Goal: Browse casually

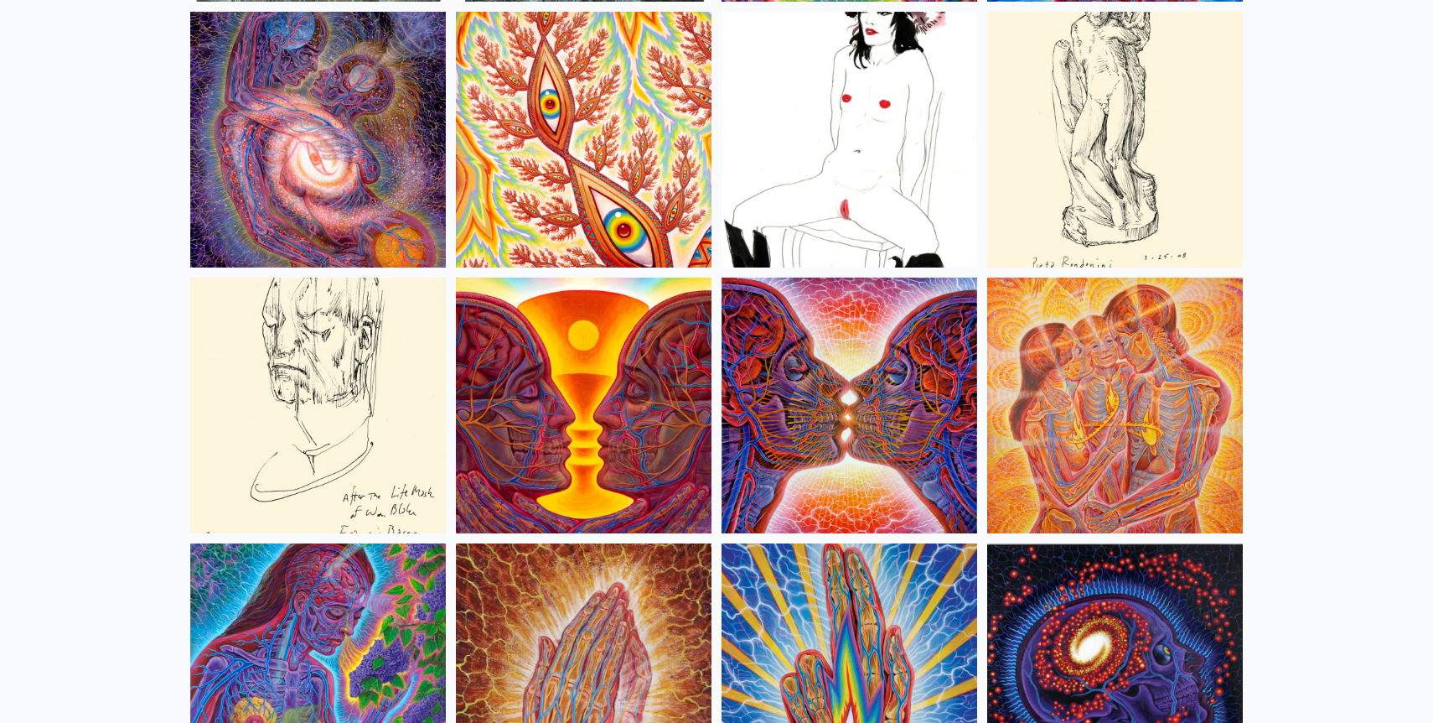
scroll to position [5757, 0]
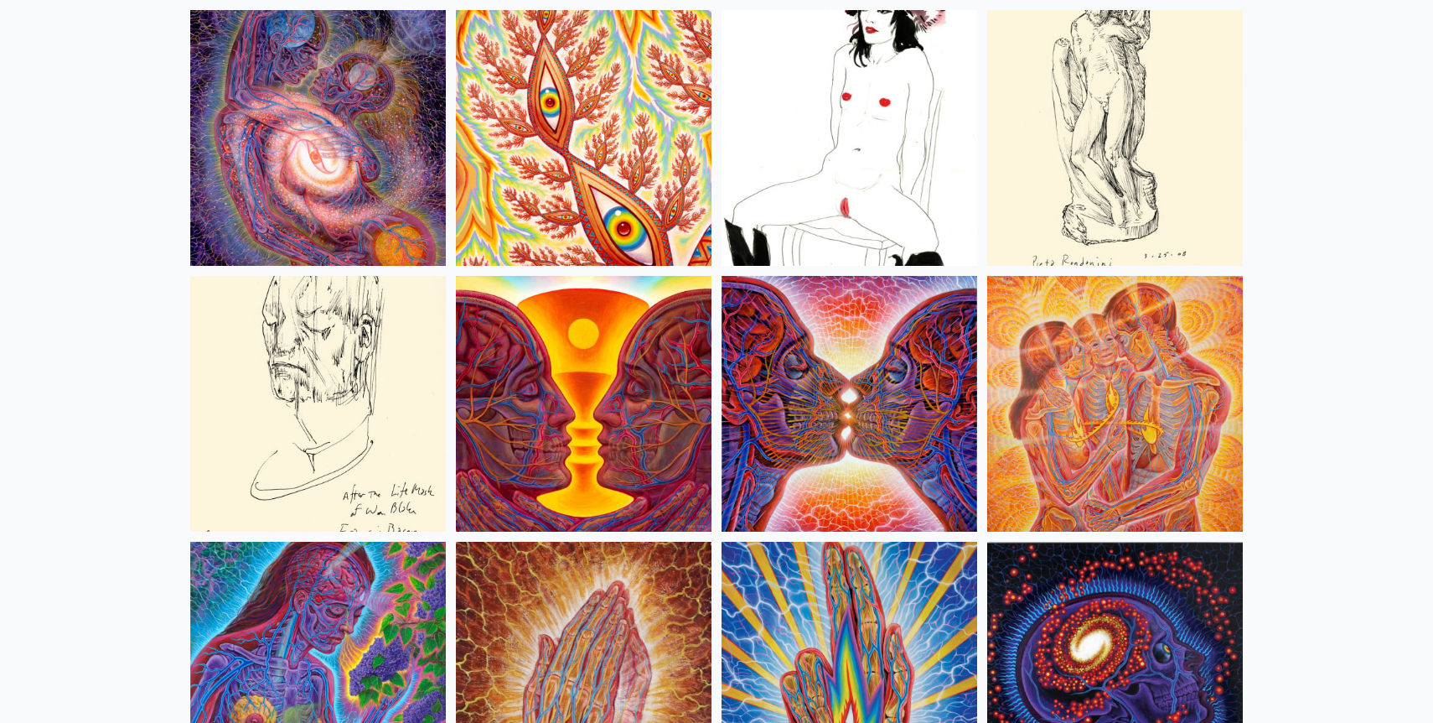
click at [1131, 364] on img at bounding box center [1115, 404] width 256 height 256
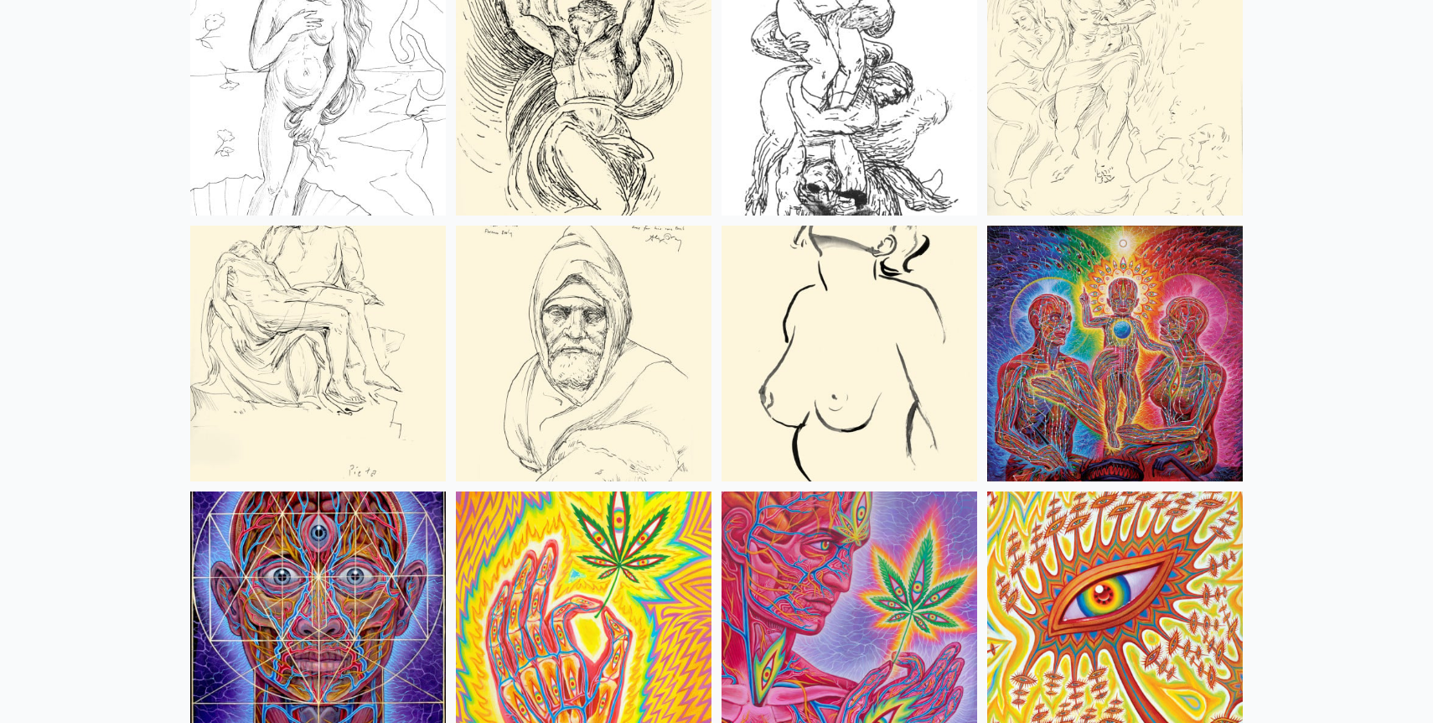
scroll to position [6880, 0]
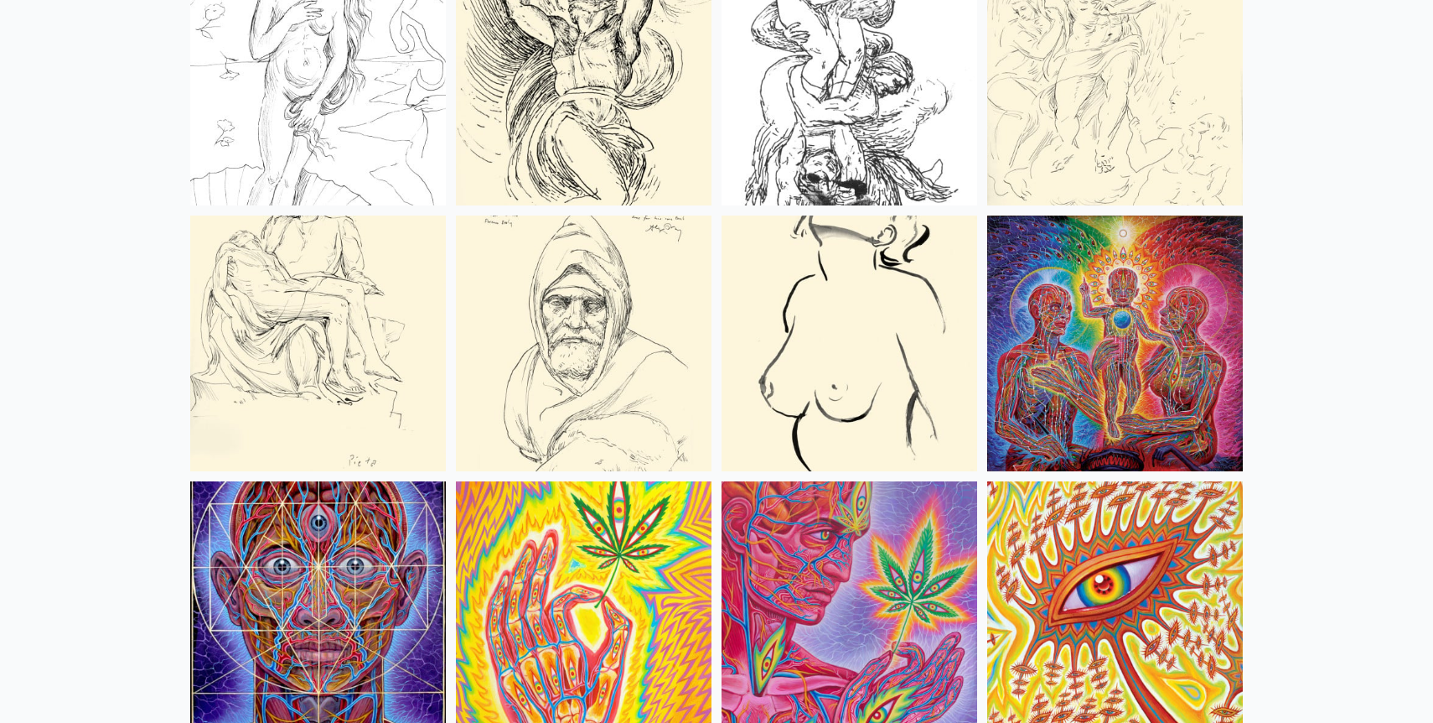
click at [1068, 348] on img at bounding box center [1115, 343] width 256 height 256
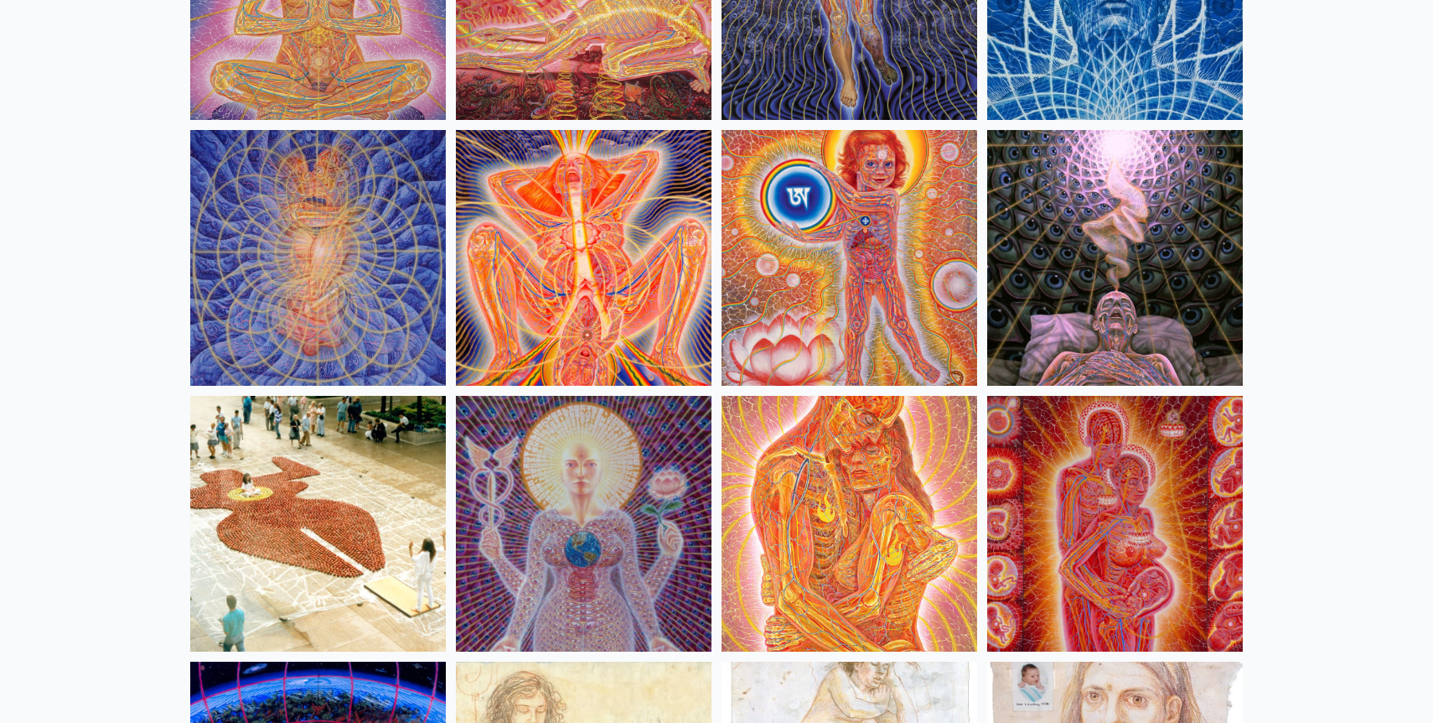
scroll to position [15766, 0]
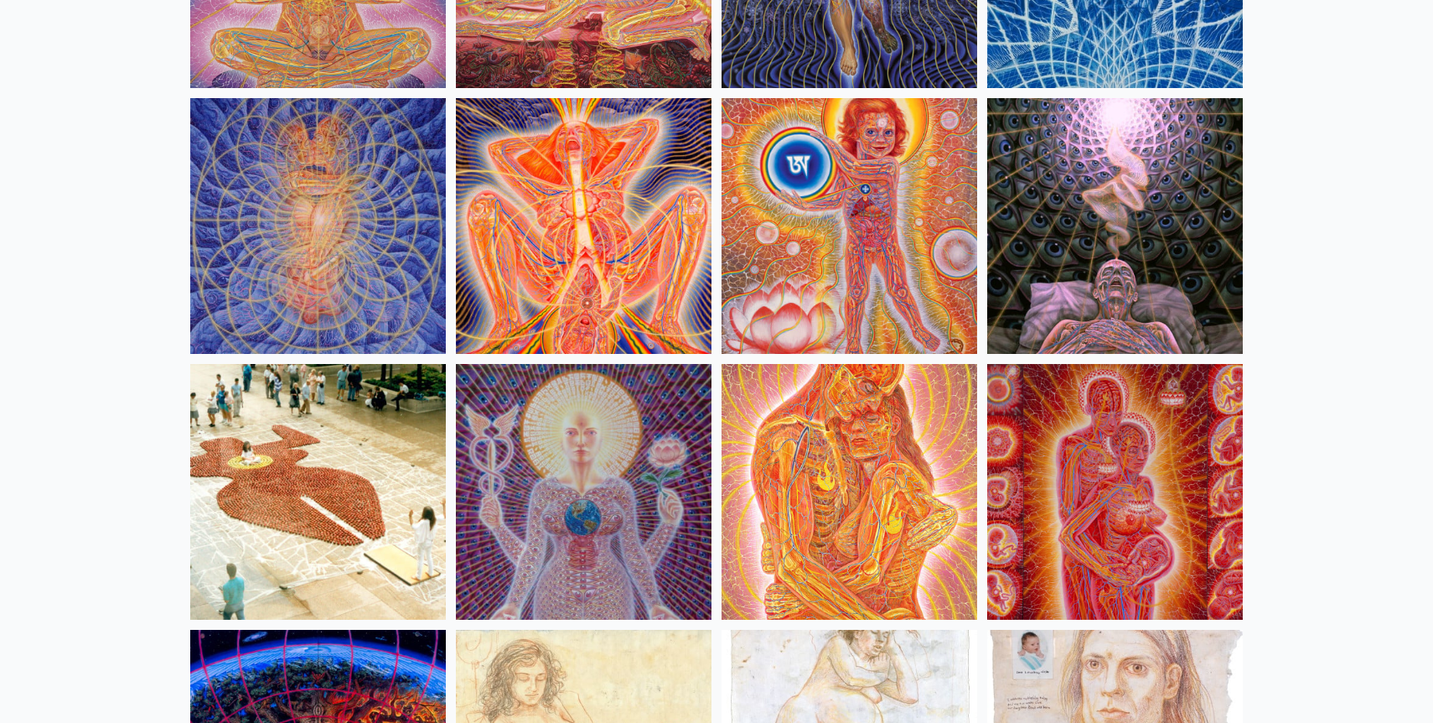
click at [557, 241] on img at bounding box center [584, 226] width 256 height 256
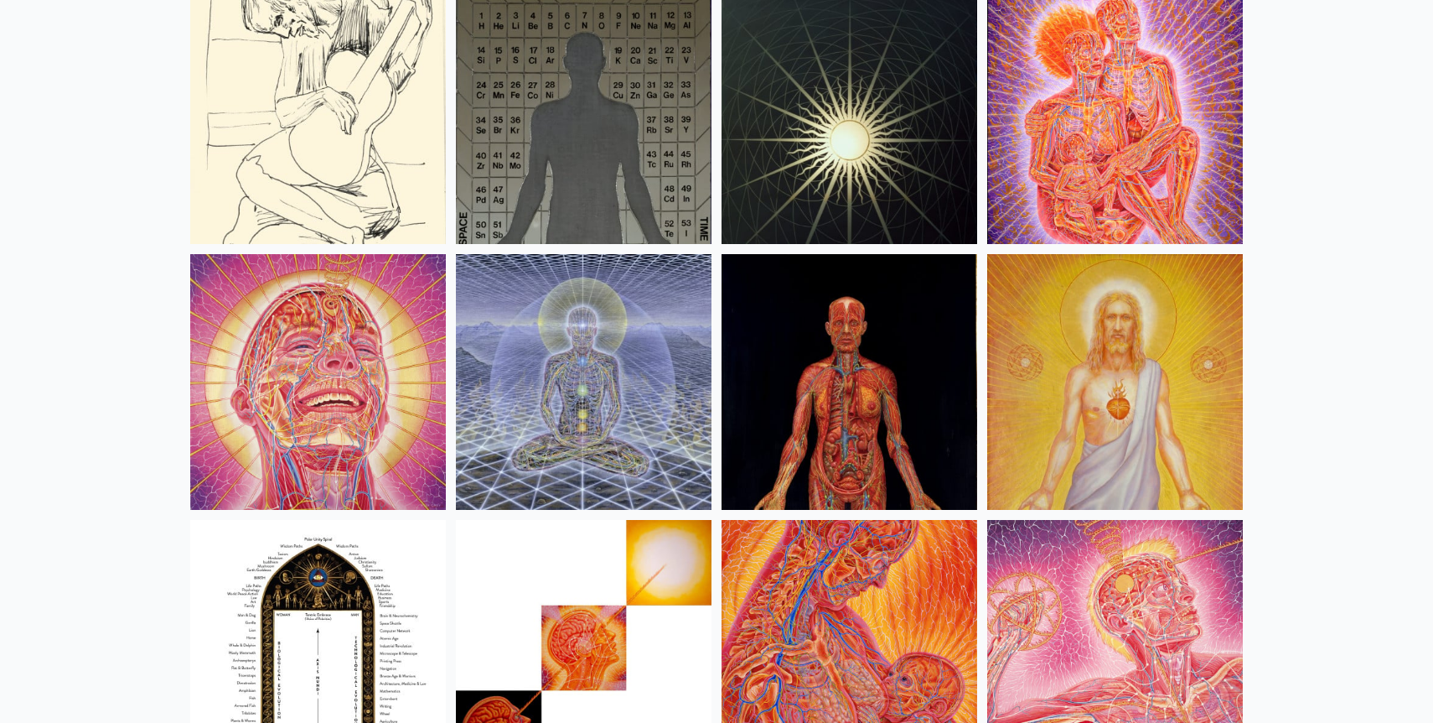
scroll to position [17466, 0]
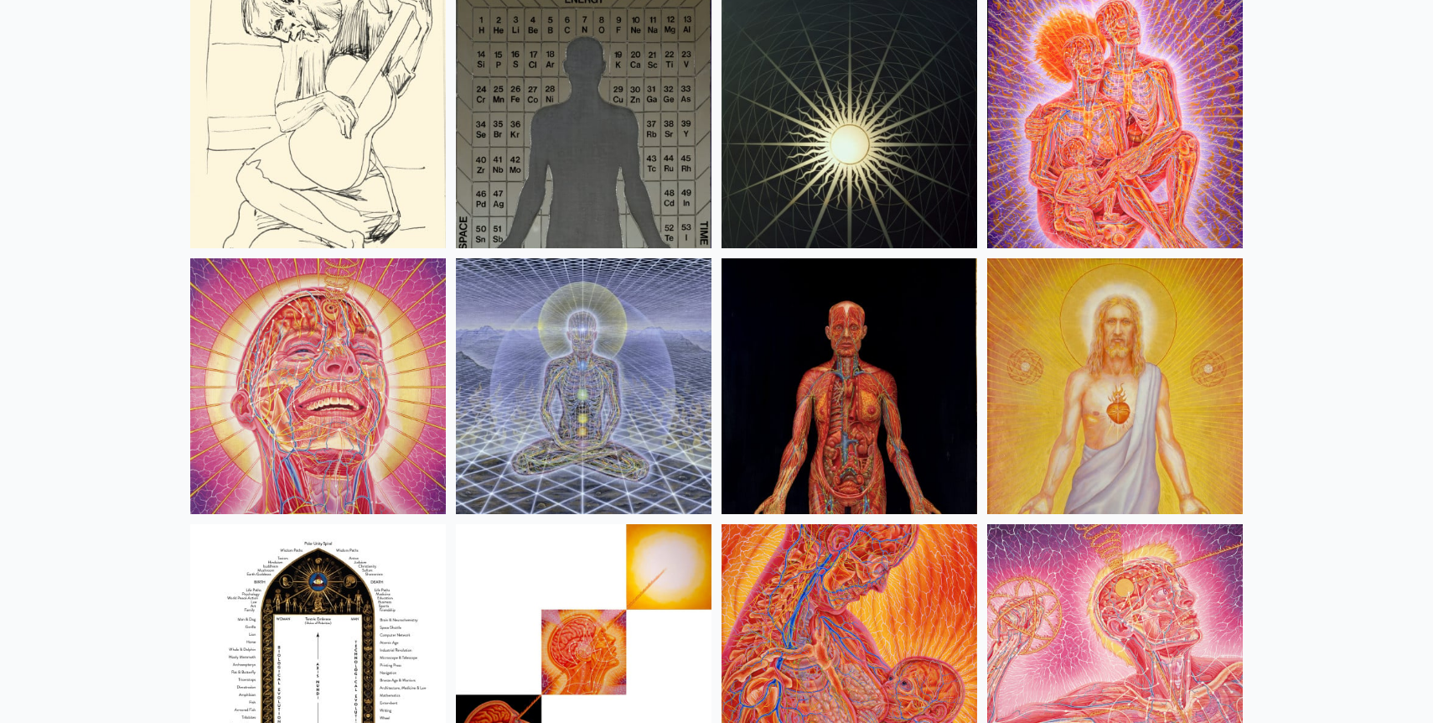
click at [260, 451] on img at bounding box center [318, 386] width 256 height 256
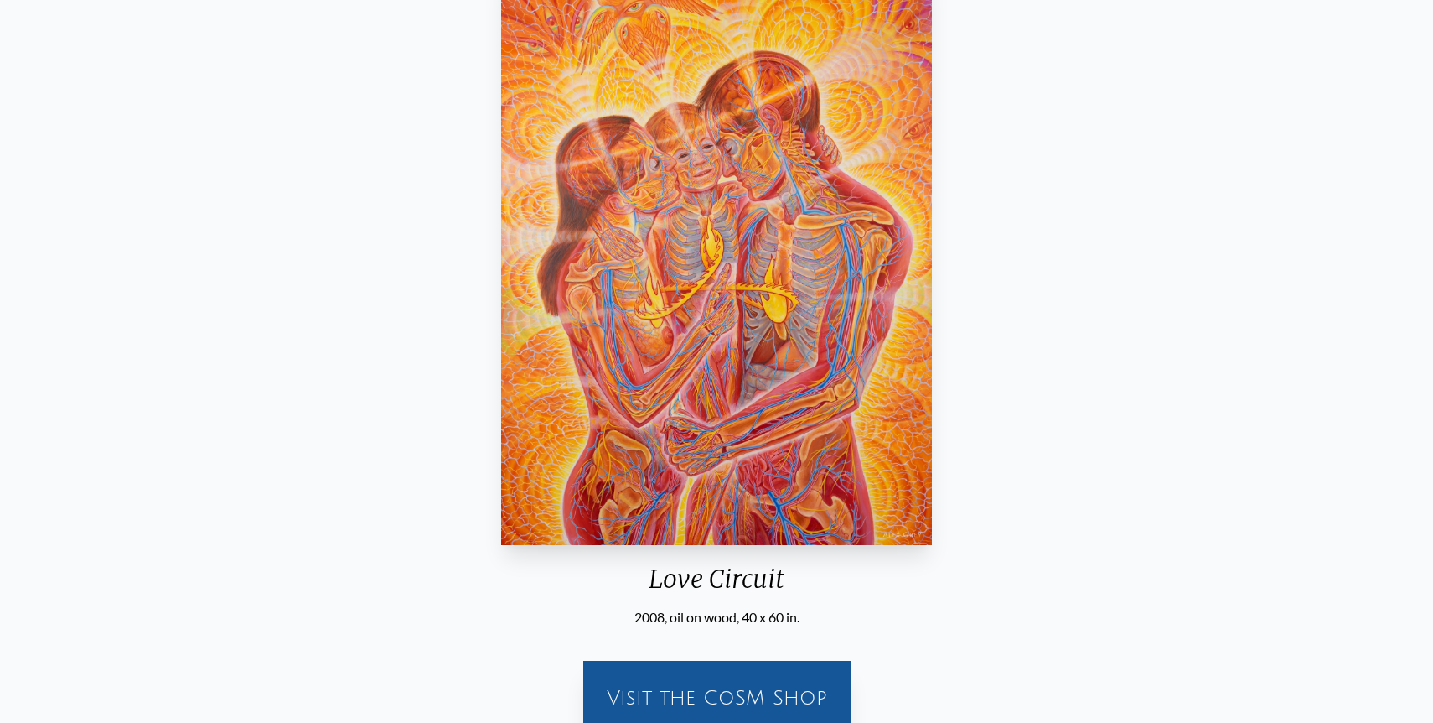
scroll to position [182, 0]
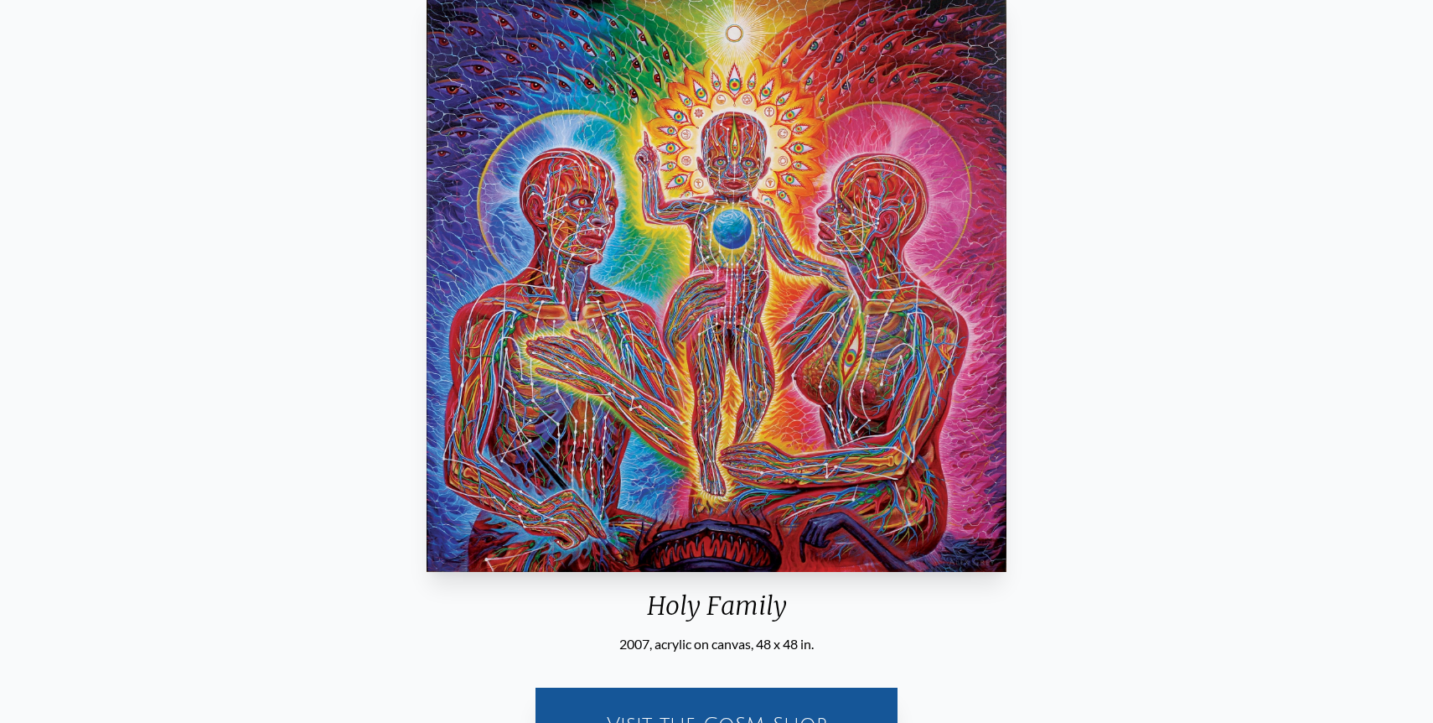
scroll to position [246, 0]
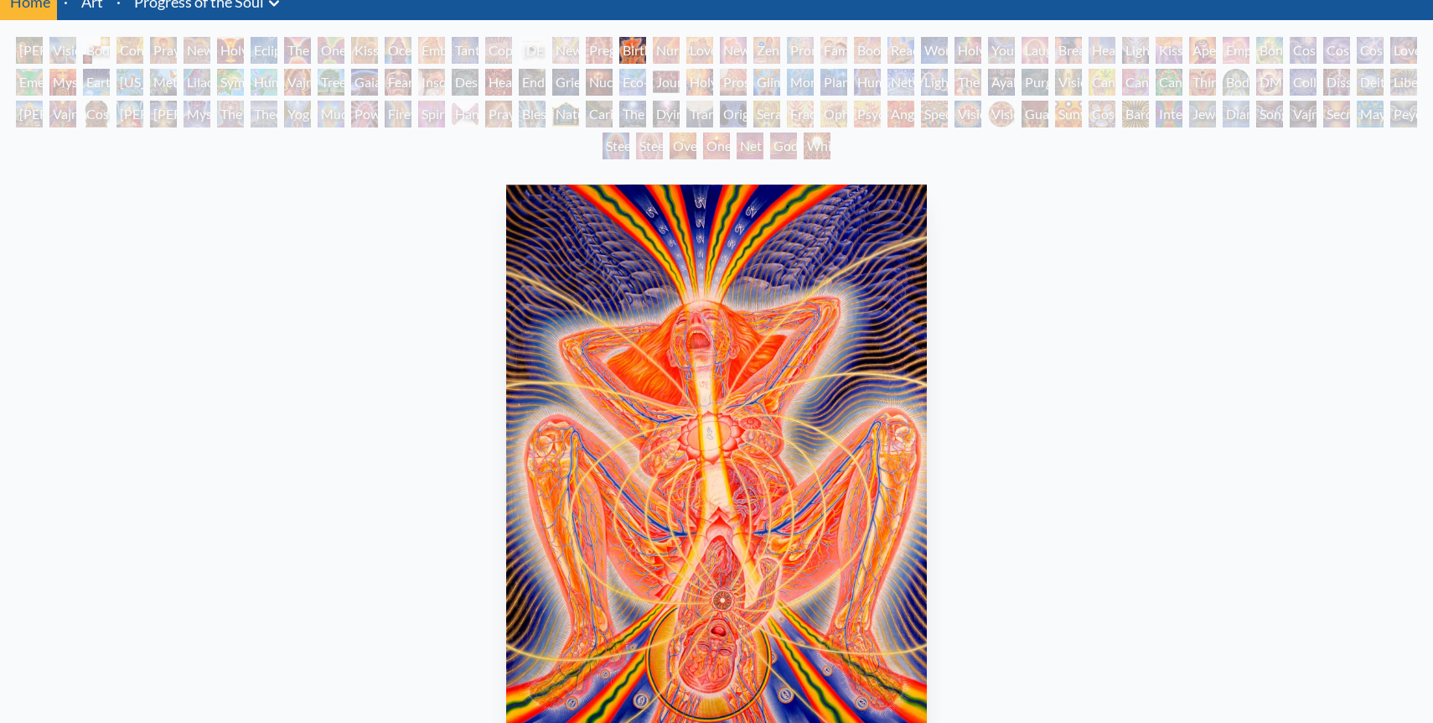
scroll to position [73, 0]
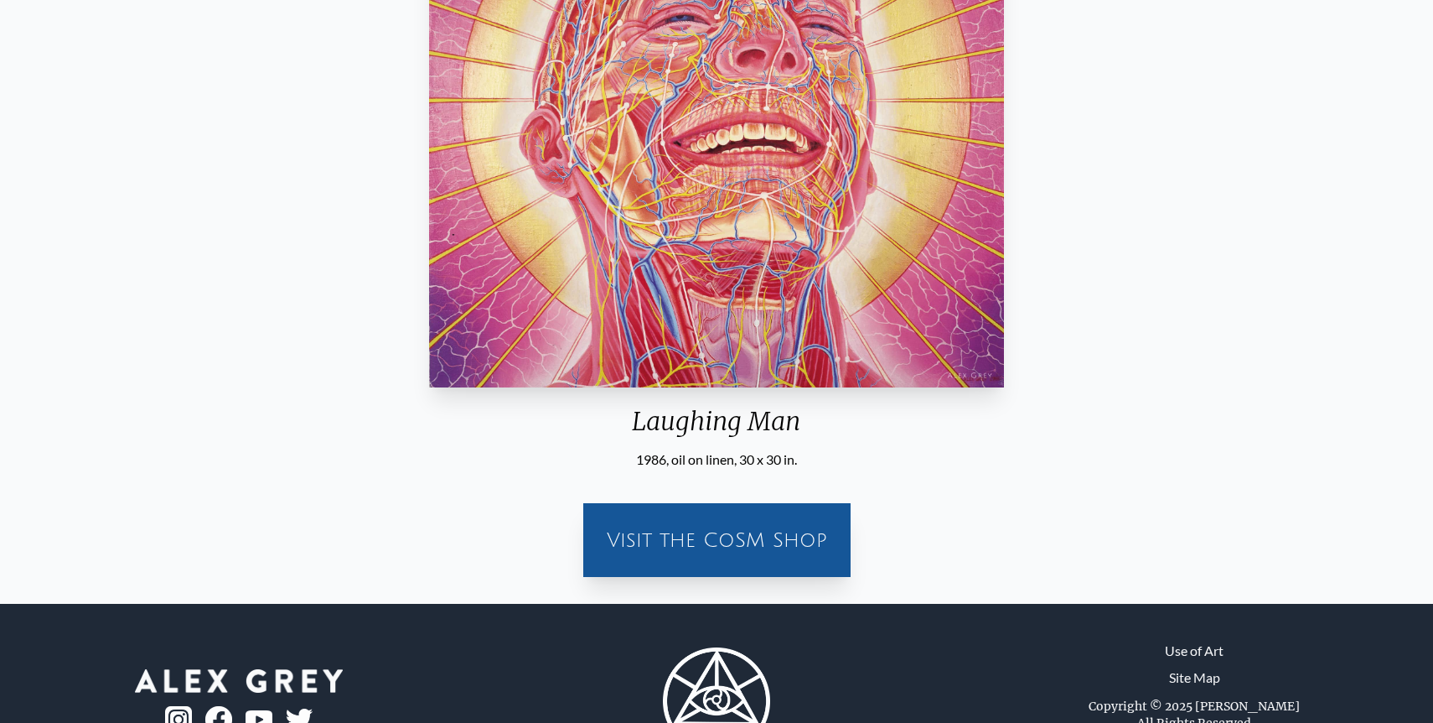
scroll to position [351, 0]
click at [738, 569] on div "Visit the CoSM Shop" at bounding box center [716, 539] width 267 height 74
click at [738, 554] on div "Visit the CoSM Shop" at bounding box center [716, 539] width 247 height 54
